Goal: Navigation & Orientation: Find specific page/section

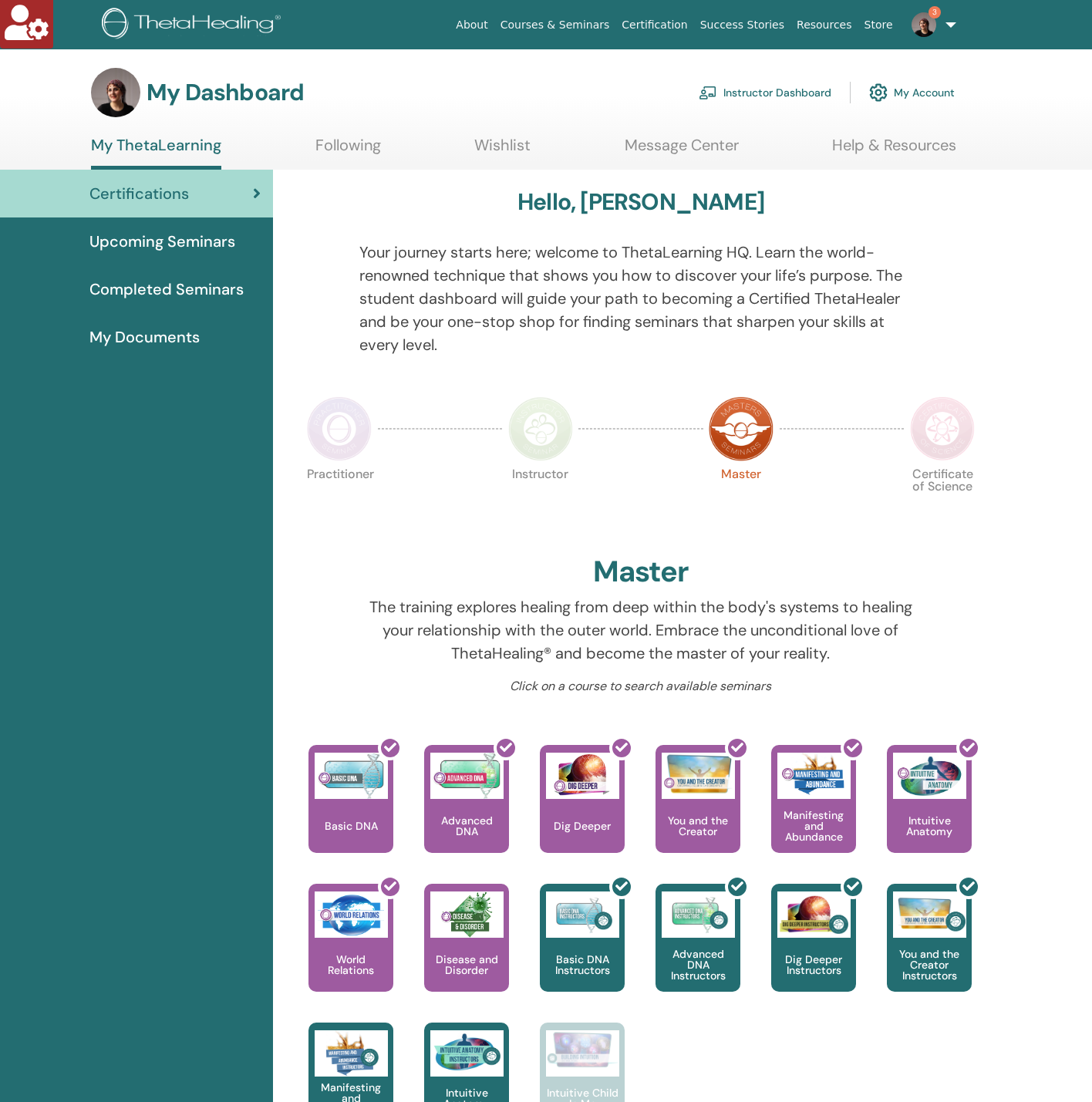
click at [805, 90] on link "Instructor Dashboard" at bounding box center [764, 93] width 133 height 34
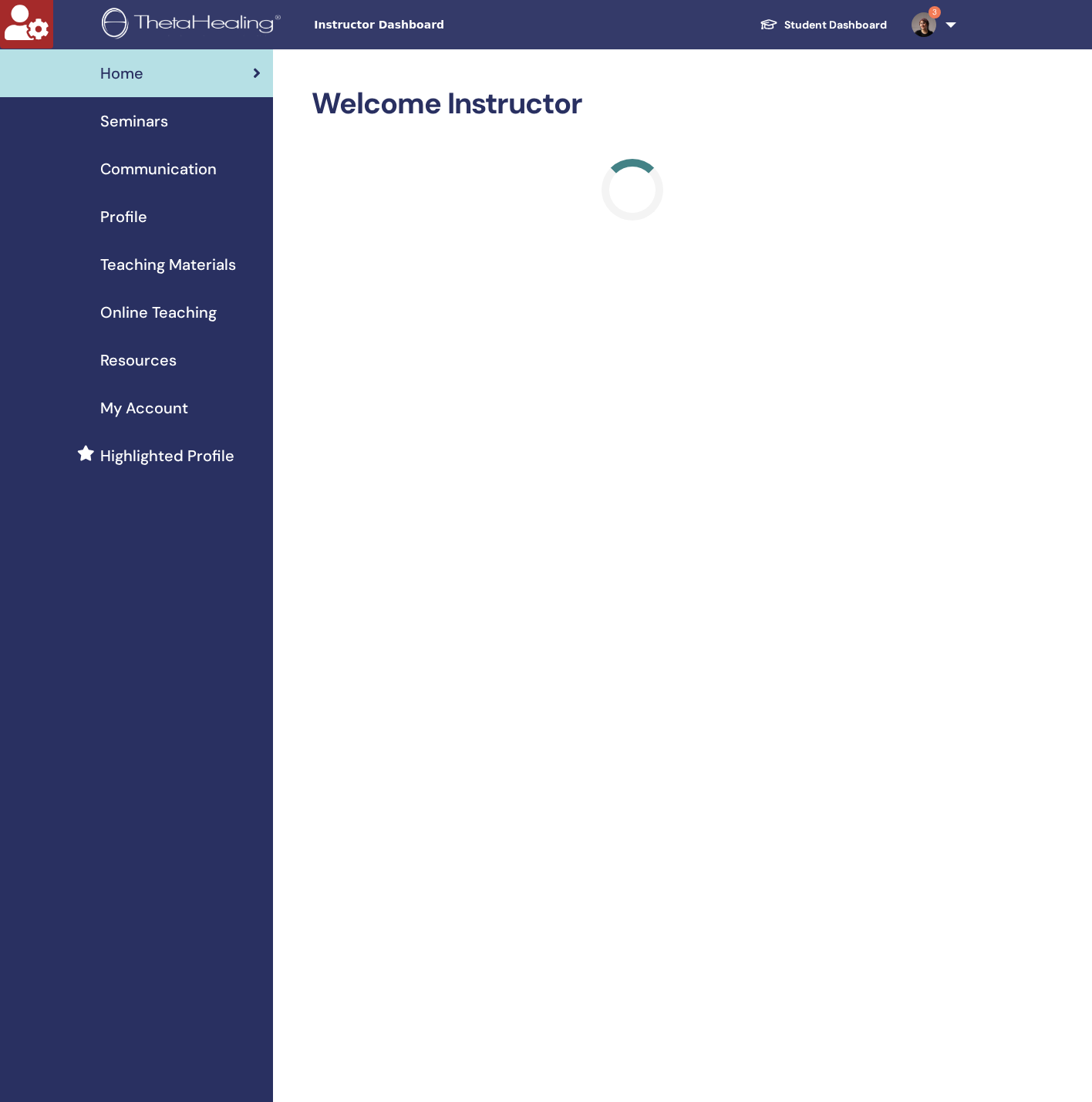
click at [159, 309] on span "Online Teaching" at bounding box center [158, 312] width 117 height 23
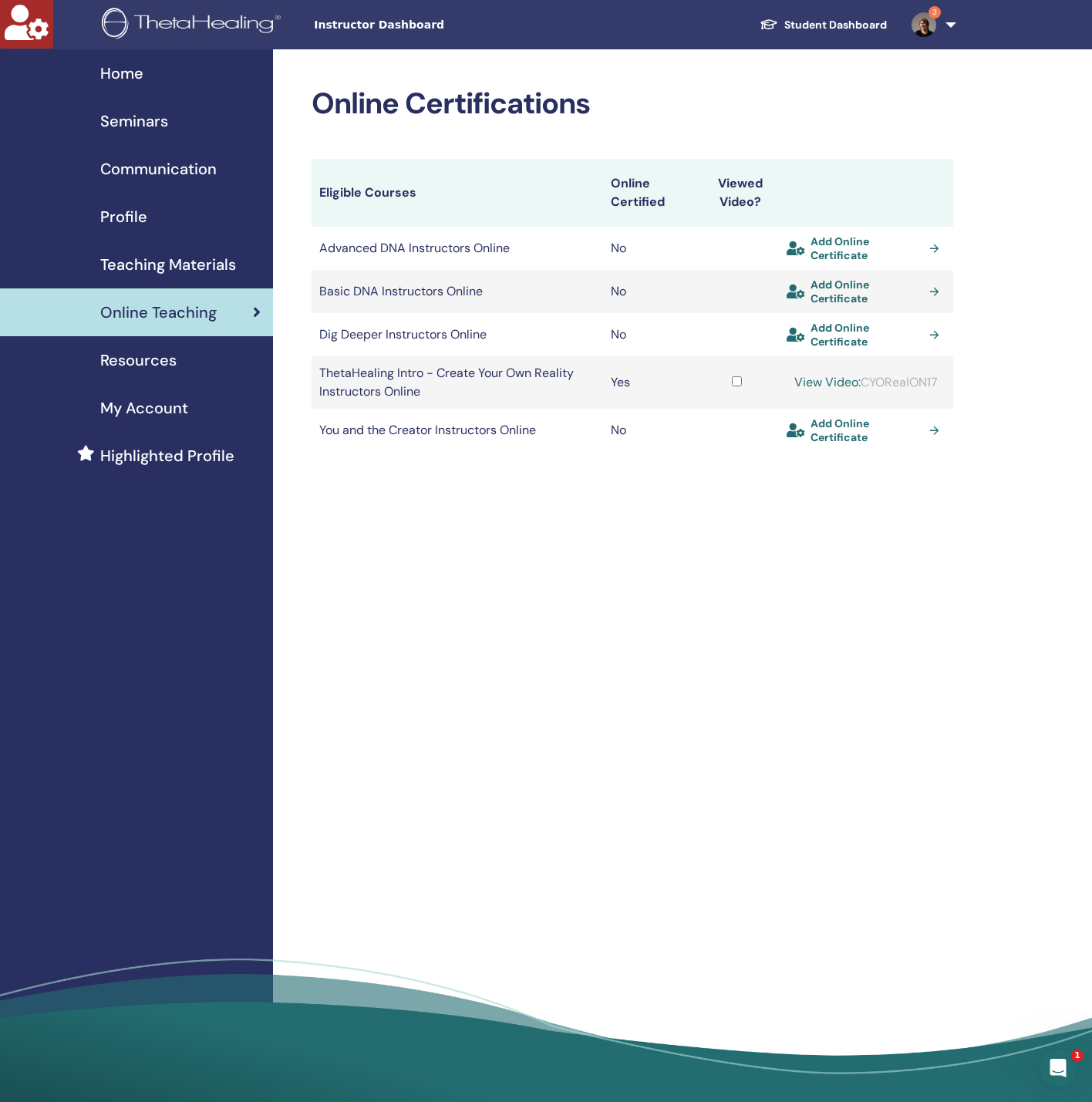
click at [703, 130] on div "Online Certifications Eligible Courses Online Certified Viewed Video? Advanced …" at bounding box center [632, 269] width 642 height 366
click at [950, 20] on link "3" at bounding box center [930, 24] width 63 height 49
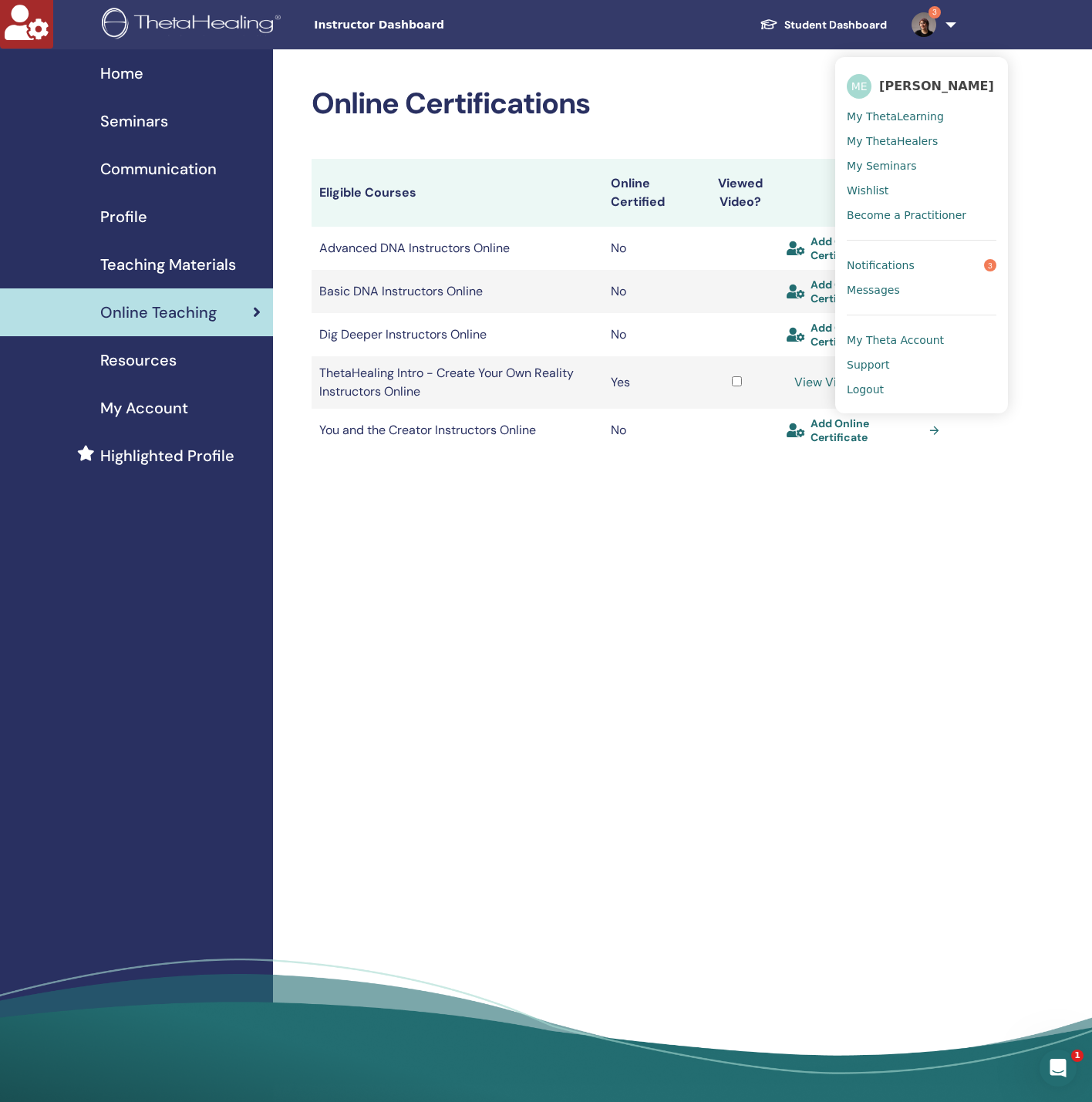
click at [142, 223] on span "Profile" at bounding box center [124, 216] width 47 height 23
